Goal: Obtain resource: Download file/media

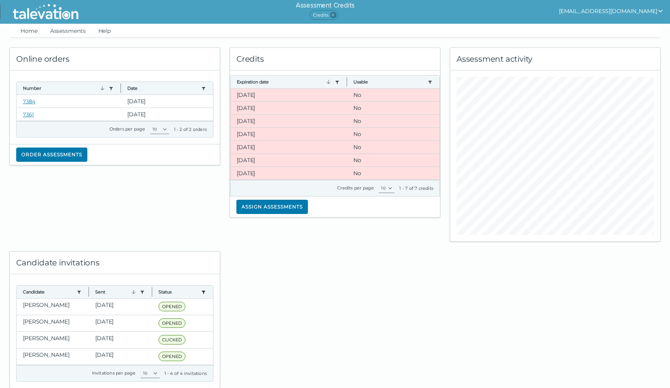
click at [200, 290] on icon "button" at bounding box center [203, 292] width 6 height 6
click at [200, 290] on icon "status filter" at bounding box center [203, 292] width 6 height 6
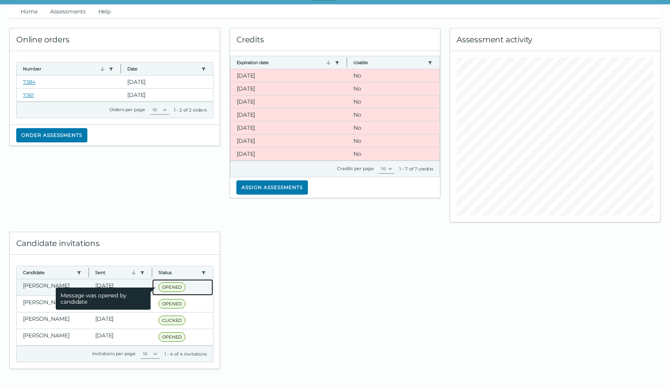
click at [164, 287] on span "OPENED" at bounding box center [172, 286] width 27 height 9
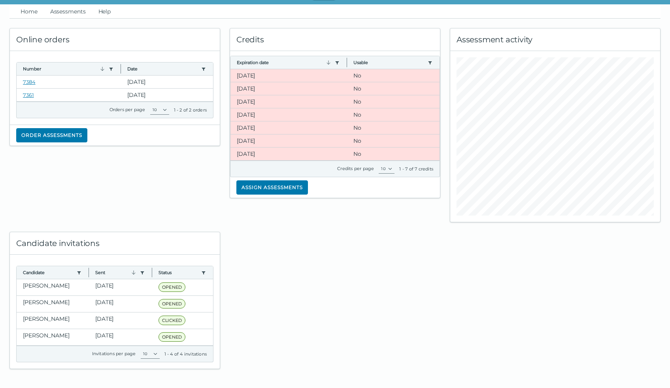
drag, startPoint x: 340, startPoint y: 283, endPoint x: 329, endPoint y: 281, distance: 11.6
click at [341, 283] on div at bounding box center [335, 295] width 220 height 147
click at [47, 286] on clr-dg-cell "[PERSON_NAME]" at bounding box center [53, 287] width 72 height 16
click at [318, 257] on div at bounding box center [335, 295] width 220 height 147
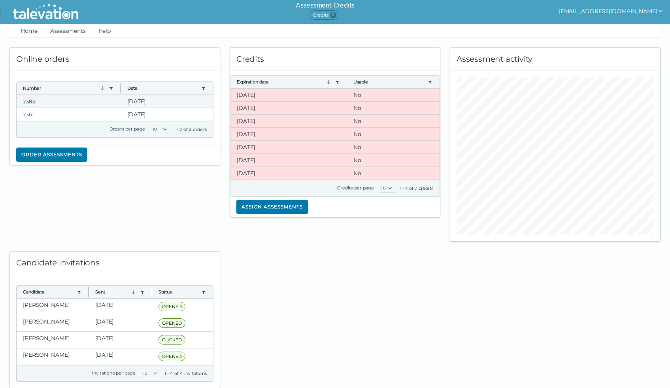
click at [29, 100] on link "7384" at bounding box center [29, 101] width 13 height 6
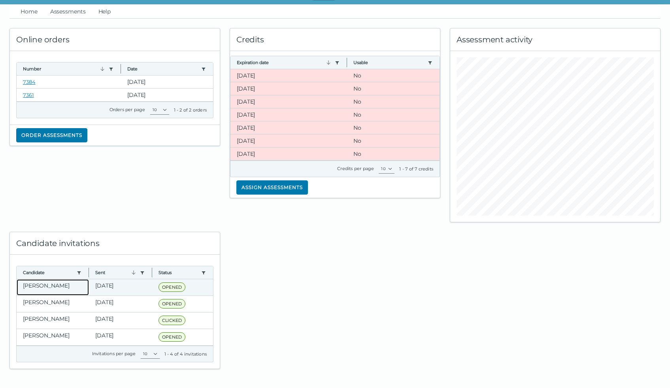
click at [61, 284] on clr-dg-cell "[PERSON_NAME]" at bounding box center [53, 287] width 72 height 16
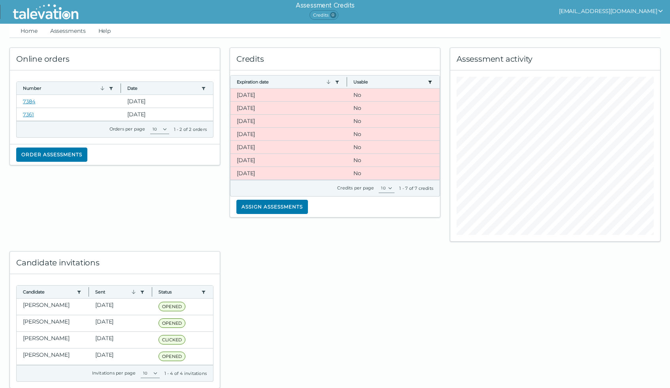
click at [431, 81] on icon "button" at bounding box center [431, 82] width 4 height 3
click at [431, 81] on icon "usable filter" at bounding box center [431, 82] width 4 height 3
click at [26, 31] on link "Home" at bounding box center [29, 31] width 20 height 14
click at [68, 32] on link "Assessments" at bounding box center [68, 31] width 39 height 14
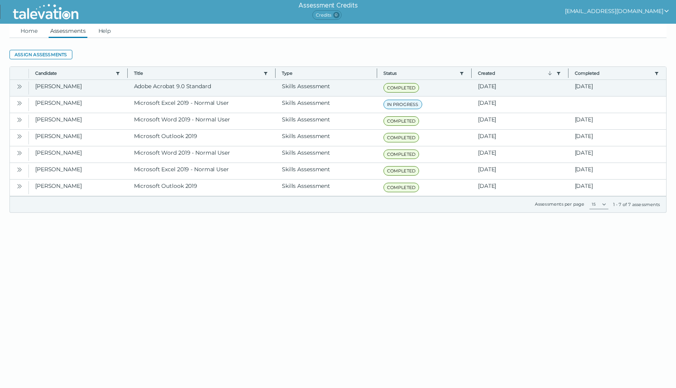
click at [20, 86] on icon "Open" at bounding box center [19, 86] width 6 height 6
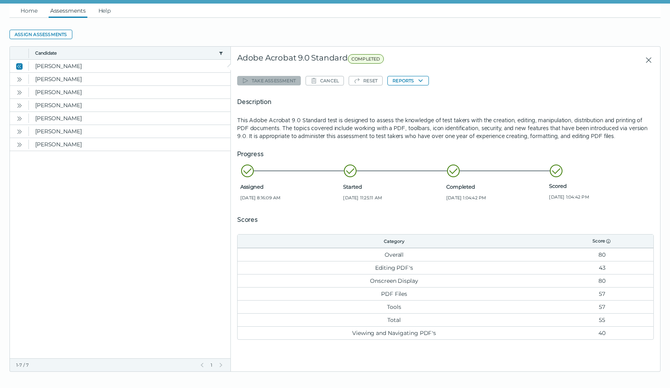
scroll to position [23, 0]
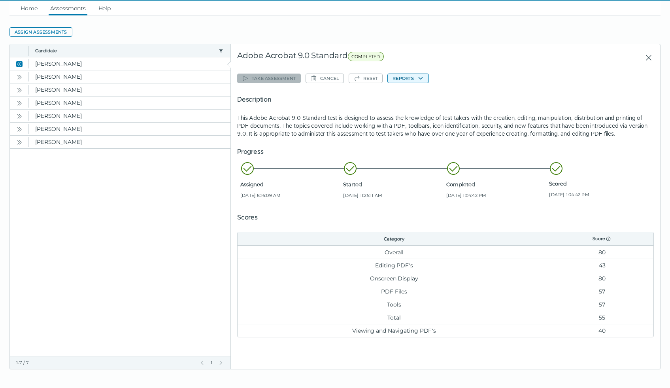
click at [422, 78] on icon "button" at bounding box center [420, 78] width 4 height 3
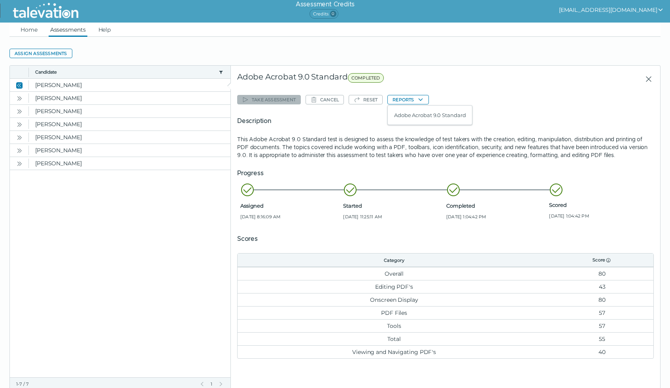
scroll to position [0, 0]
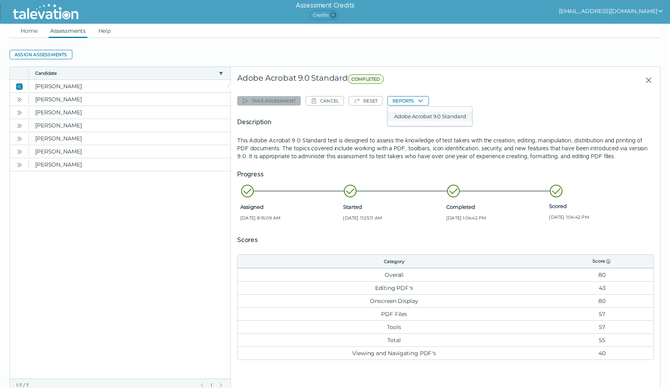
click at [419, 114] on button "Adobe Acrobat 9.0 Standard" at bounding box center [430, 116] width 84 height 9
click at [19, 100] on icon "Open" at bounding box center [19, 99] width 6 height 6
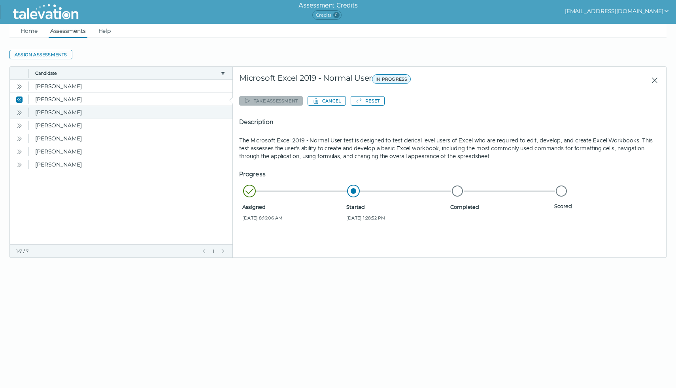
click at [21, 114] on icon "Open" at bounding box center [19, 113] width 6 height 6
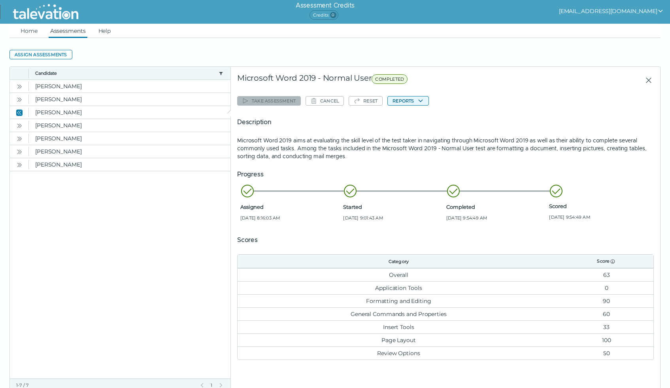
click at [420, 101] on icon "button" at bounding box center [420, 101] width 4 height 3
click at [415, 118] on button "Microsoft Word 2019 - Normal User" at bounding box center [437, 116] width 99 height 9
click at [20, 125] on icon "Open" at bounding box center [19, 126] width 6 height 6
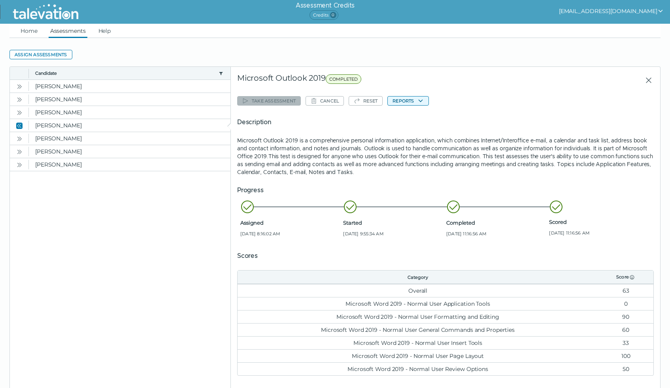
click at [416, 100] on button "Reports" at bounding box center [408, 100] width 41 height 9
click at [409, 117] on button "Microsoft Outlook 2019" at bounding box center [423, 116] width 70 height 9
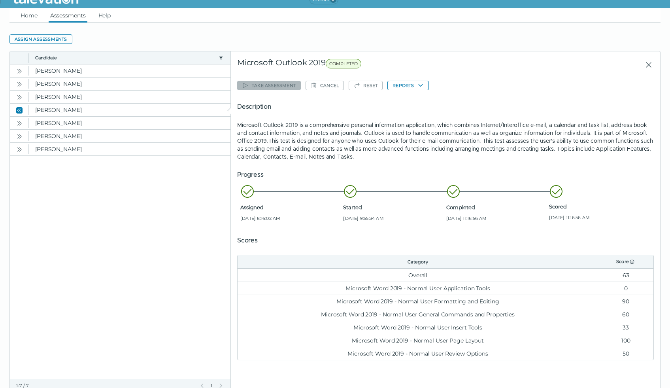
scroll to position [38, 0]
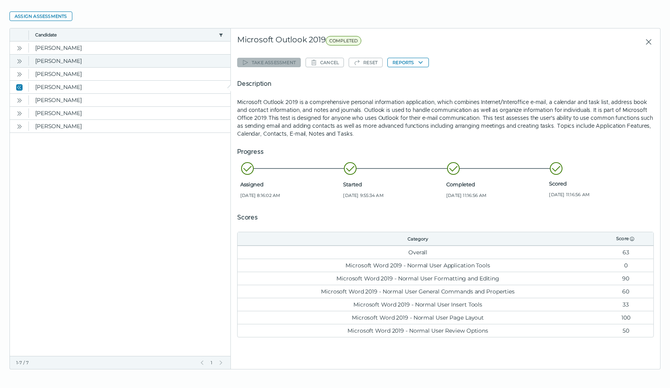
click at [20, 59] on icon "Open" at bounding box center [19, 61] width 6 height 6
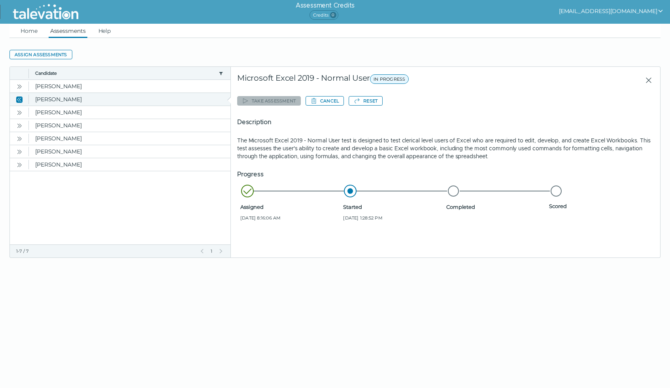
scroll to position [0, 0]
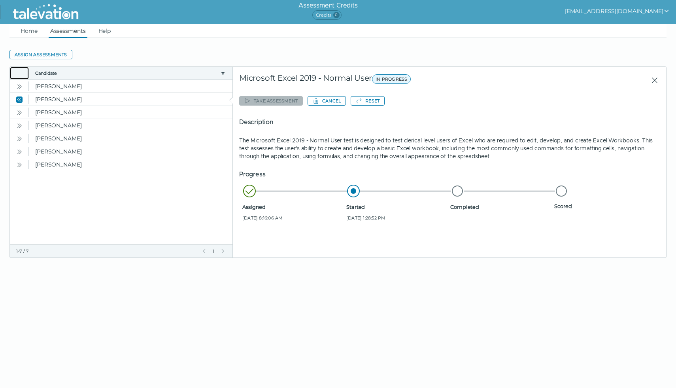
click at [21, 70] on div "Toggle more row content" at bounding box center [19, 73] width 19 height 13
click at [22, 87] on icon "Open" at bounding box center [19, 86] width 6 height 6
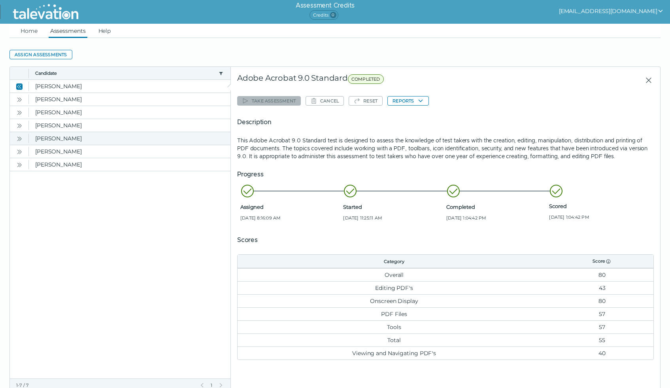
click at [19, 136] on icon "Open" at bounding box center [19, 139] width 6 height 6
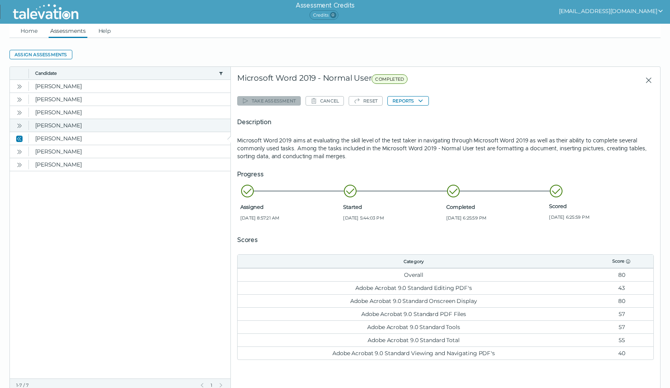
click at [19, 124] on icon "Open" at bounding box center [19, 126] width 6 height 6
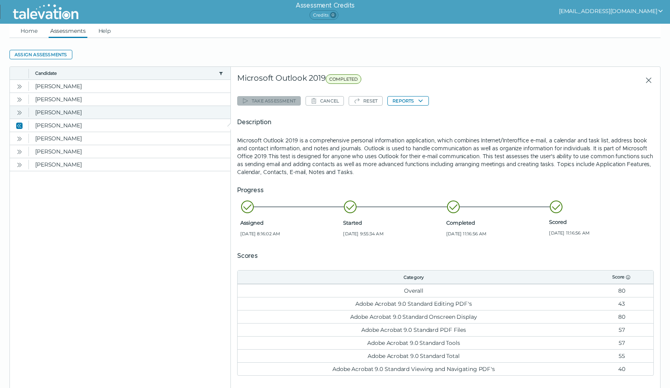
click at [22, 112] on icon "Open" at bounding box center [19, 113] width 6 height 6
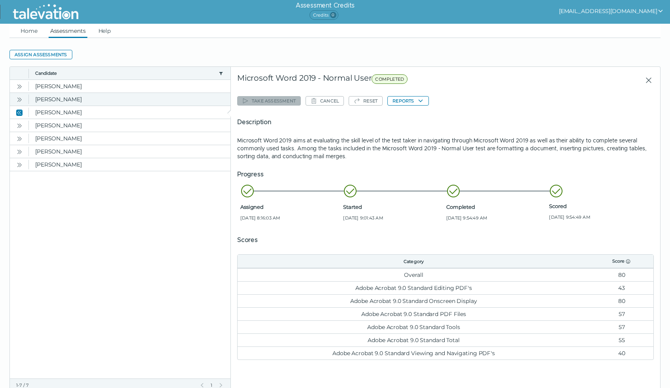
click at [20, 98] on icon "Open" at bounding box center [20, 99] width 2 height 4
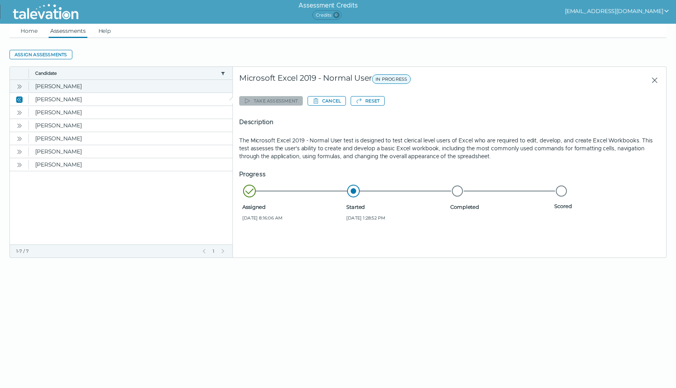
click at [20, 85] on icon "Open" at bounding box center [19, 86] width 6 height 6
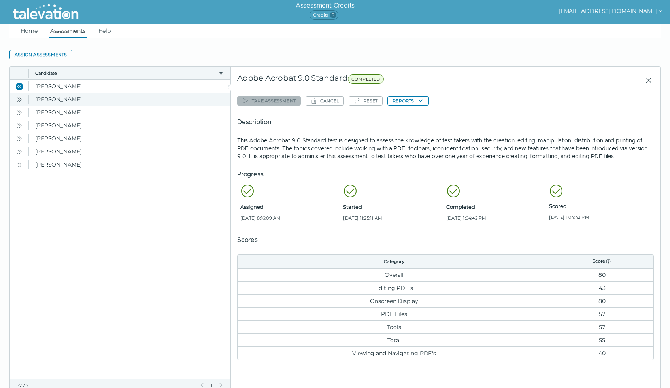
click at [19, 99] on icon "Open" at bounding box center [18, 99] width 2 height 4
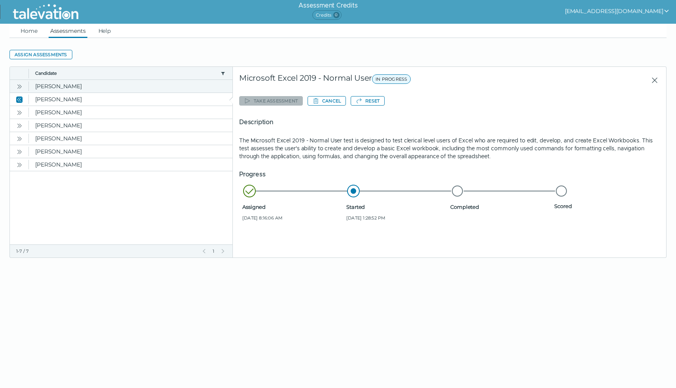
click at [20, 85] on icon "Open" at bounding box center [19, 86] width 6 height 6
